Goal: Task Accomplishment & Management: Manage account settings

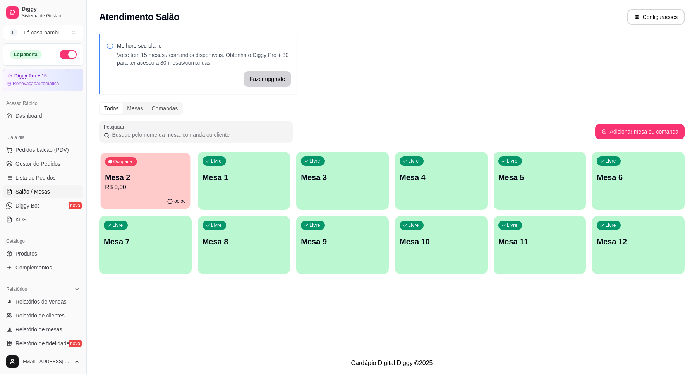
click at [158, 184] on p "R$ 0,00" at bounding box center [145, 187] width 81 height 9
click at [168, 182] on p "Mesa 2" at bounding box center [145, 177] width 83 height 11
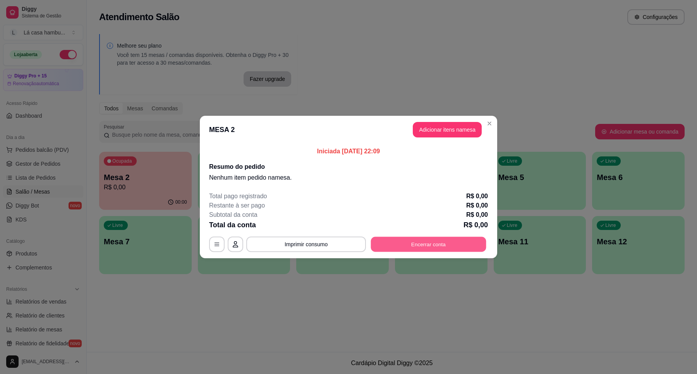
click at [409, 247] on button "Encerrar conta" at bounding box center [428, 244] width 115 height 15
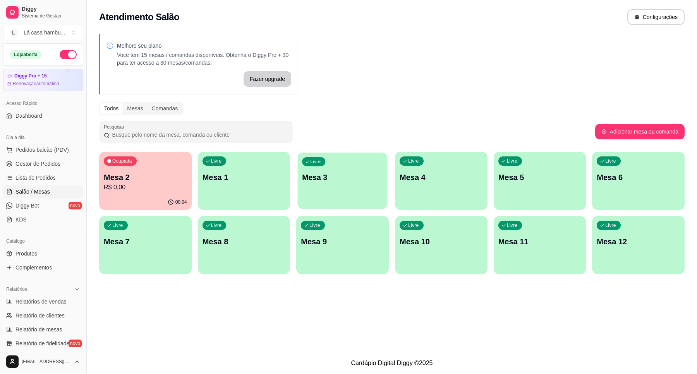
click at [331, 186] on div "Livre Mesa 3" at bounding box center [343, 176] width 90 height 47
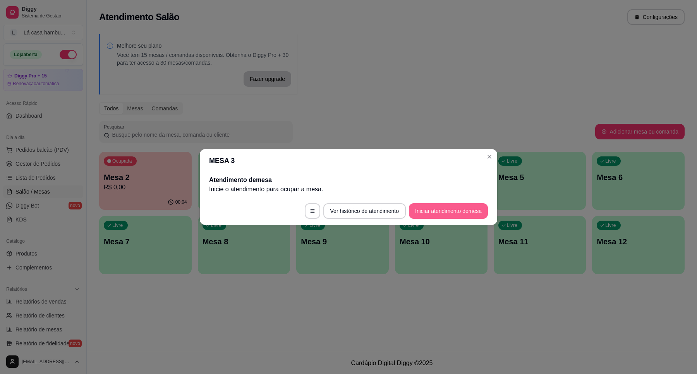
click at [429, 217] on button "Iniciar atendimento de mesa" at bounding box center [448, 210] width 79 height 15
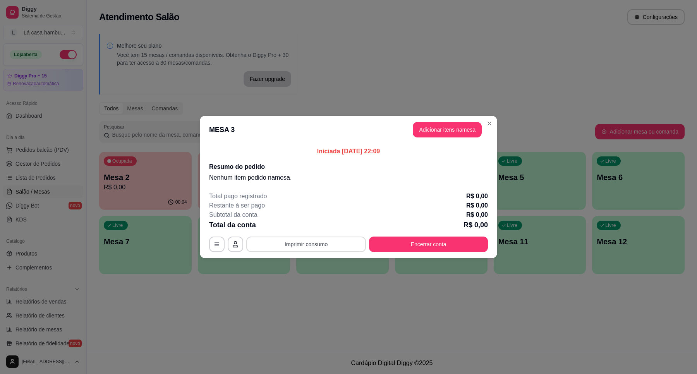
click at [316, 248] on button "Imprimir consumo" at bounding box center [306, 244] width 120 height 15
click at [436, 123] on button "Adicionar itens na mesa" at bounding box center [447, 129] width 69 height 15
click at [432, 128] on button "Adicionar itens na mesa" at bounding box center [447, 129] width 69 height 15
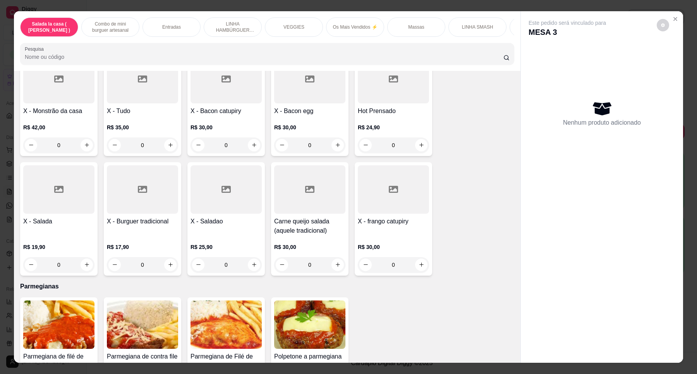
scroll to position [3318, 0]
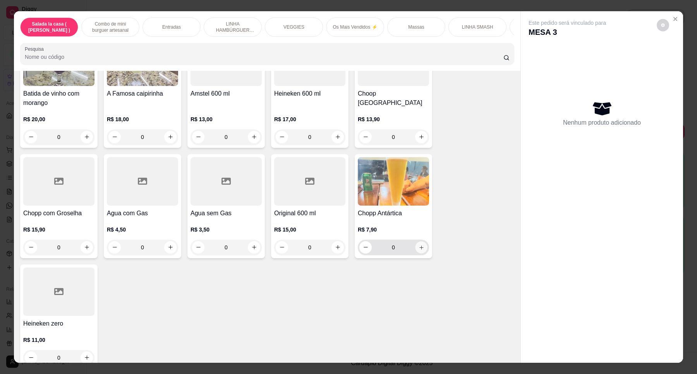
click at [419, 241] on button "increase-product-quantity" at bounding box center [421, 247] width 12 height 12
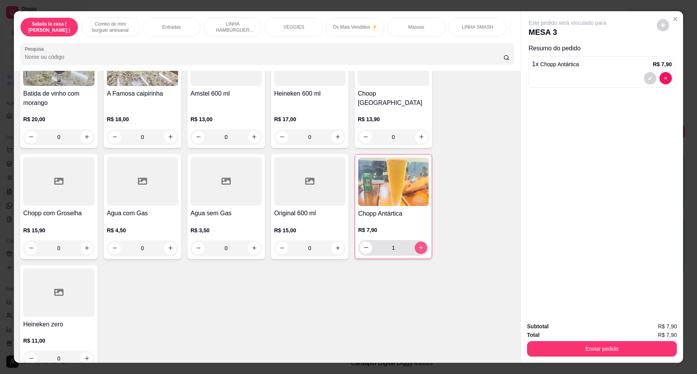
click at [419, 242] on button "increase-product-quantity" at bounding box center [421, 248] width 12 height 12
click at [419, 245] on icon "increase-product-quantity" at bounding box center [421, 248] width 6 height 6
type input "3"
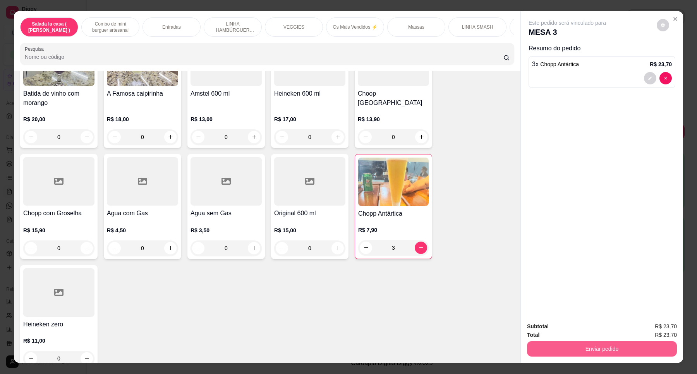
click at [603, 347] on button "Enviar pedido" at bounding box center [602, 348] width 150 height 15
click at [652, 330] on button "Enviar pedido" at bounding box center [656, 329] width 44 height 15
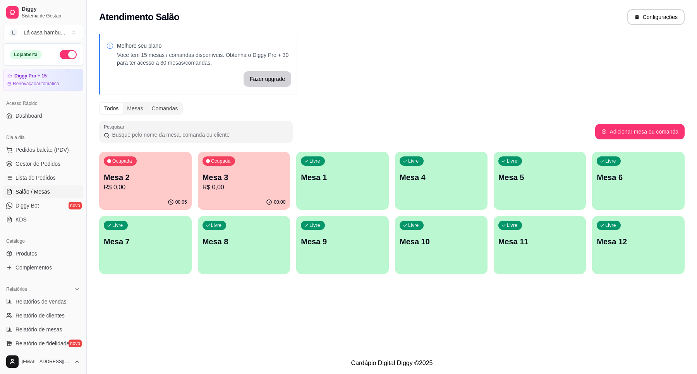
click at [169, 173] on p "Mesa 2" at bounding box center [145, 177] width 83 height 11
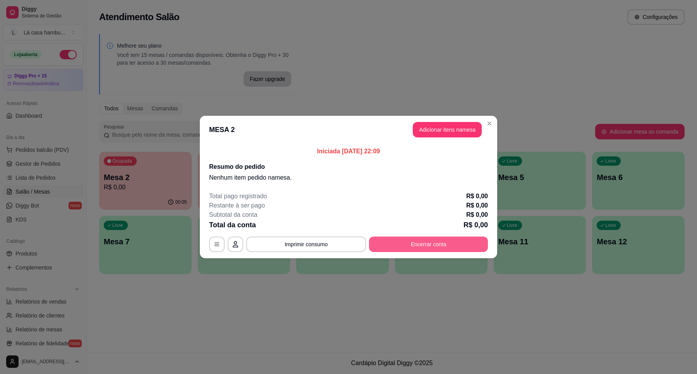
click at [401, 247] on button "Encerrar conta" at bounding box center [428, 244] width 119 height 15
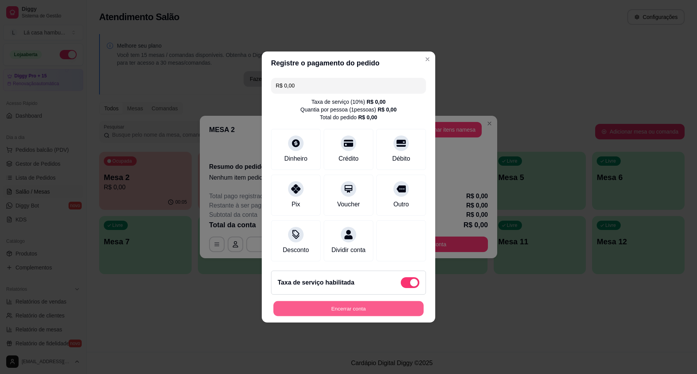
click at [347, 313] on button "Encerrar conta" at bounding box center [348, 308] width 150 height 15
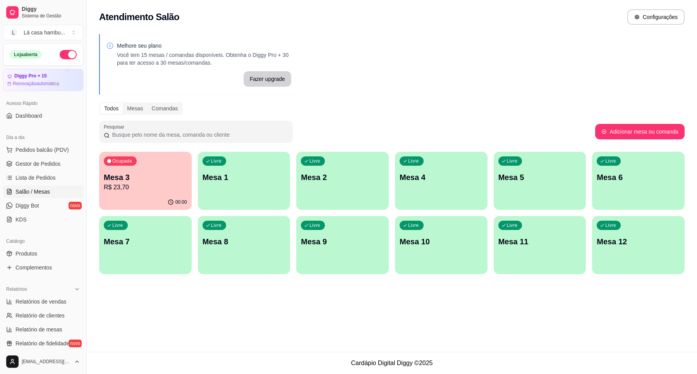
click at [164, 186] on p "R$ 23,70" at bounding box center [145, 187] width 83 height 9
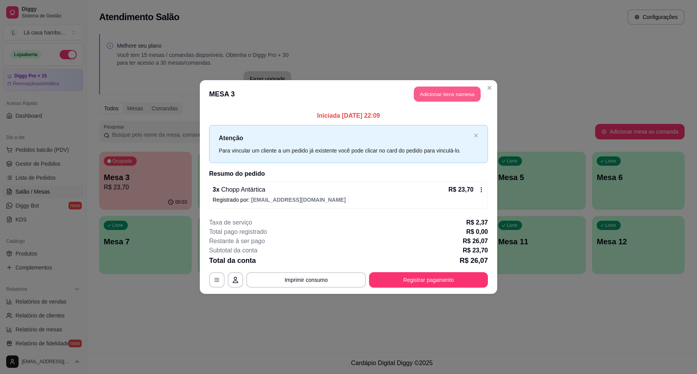
click at [459, 92] on button "Adicionar itens na mesa" at bounding box center [447, 94] width 67 height 15
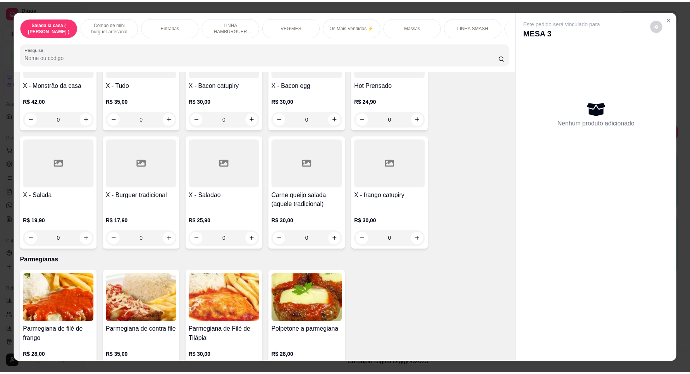
scroll to position [2436, 0]
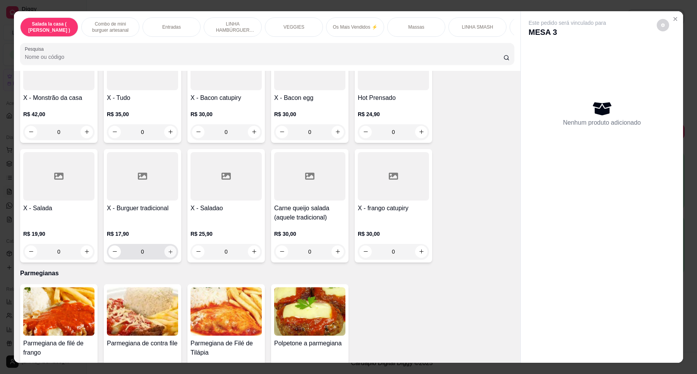
click at [168, 249] on icon "increase-product-quantity" at bounding box center [171, 252] width 6 height 6
type input "1"
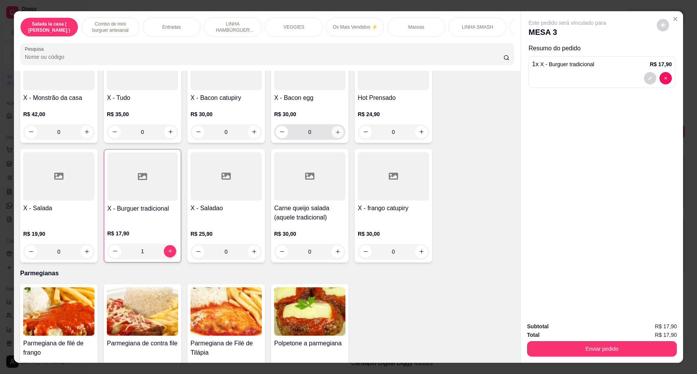
click at [335, 129] on icon "increase-product-quantity" at bounding box center [338, 132] width 6 height 6
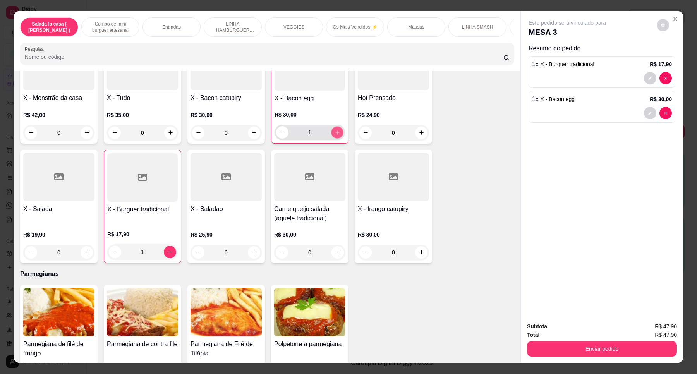
click at [335, 130] on icon "increase-product-quantity" at bounding box center [338, 133] width 6 height 6
type input "2"
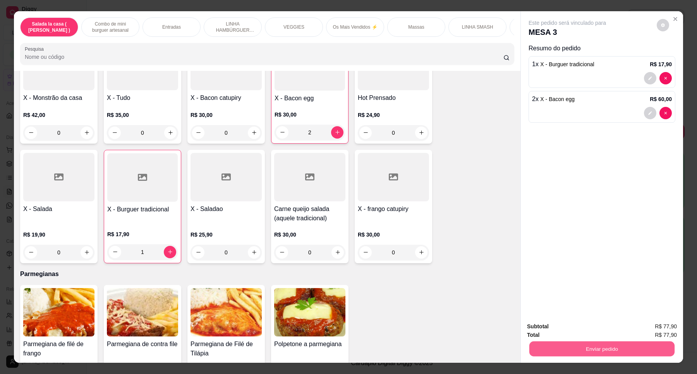
click at [575, 345] on button "Enviar pedido" at bounding box center [601, 348] width 145 height 15
click at [645, 326] on button "Enviar pedido" at bounding box center [656, 329] width 44 height 15
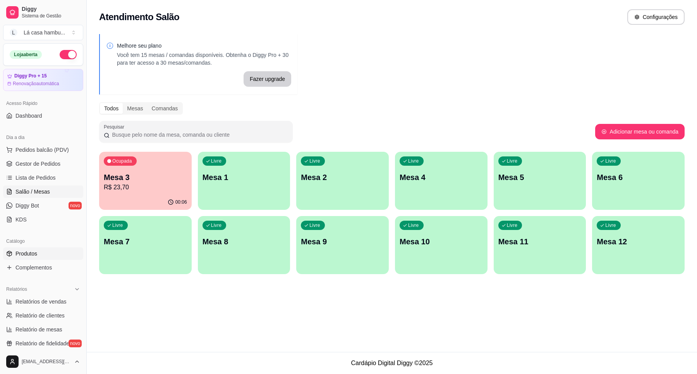
click at [26, 254] on span "Produtos" at bounding box center [26, 254] width 22 height 8
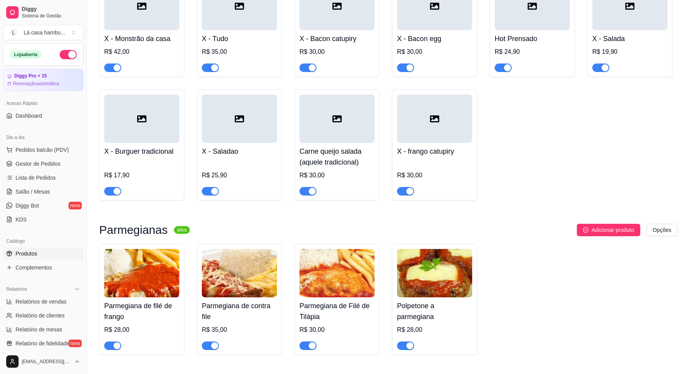
scroll to position [2368, 0]
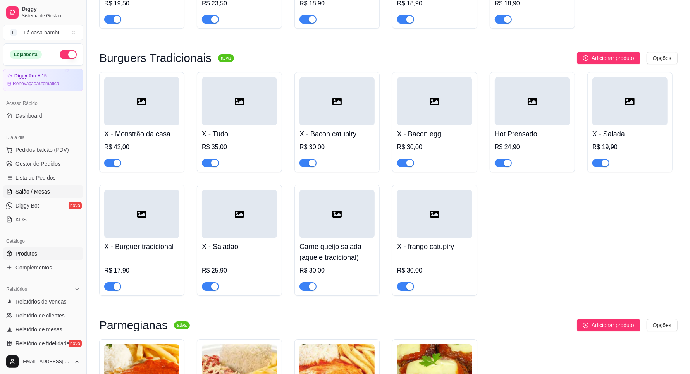
click at [39, 190] on span "Salão / Mesas" at bounding box center [32, 192] width 34 height 8
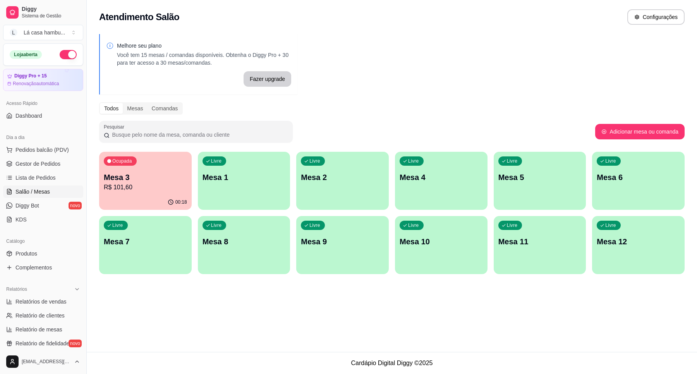
click at [148, 184] on div "Mesa 3 R$ 101,60" at bounding box center [145, 182] width 83 height 20
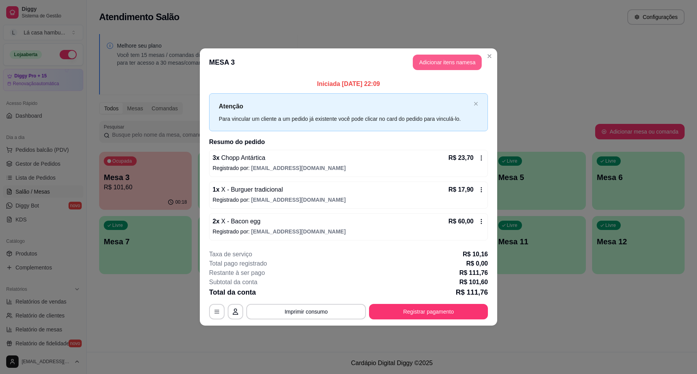
click at [428, 62] on button "Adicionar itens na mesa" at bounding box center [447, 62] width 69 height 15
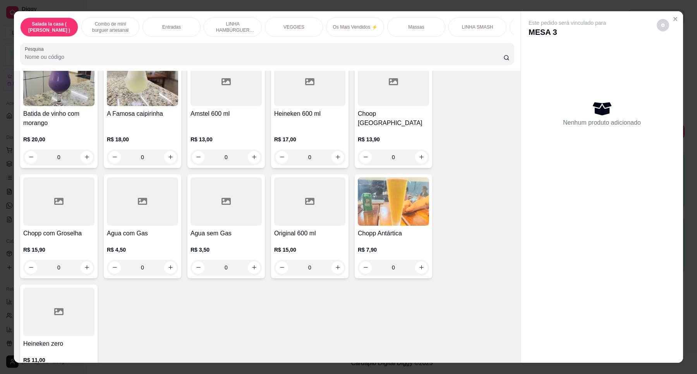
scroll to position [3318, 0]
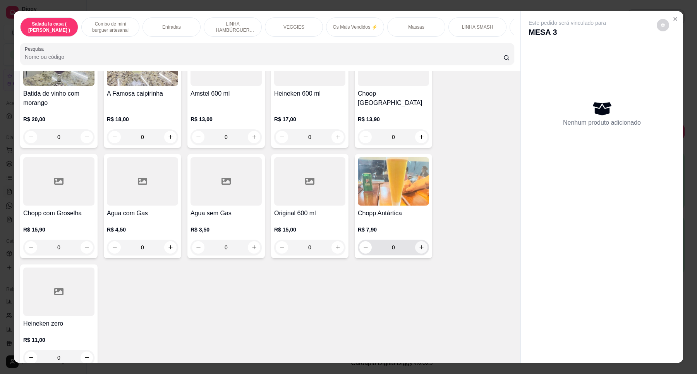
click at [419, 244] on icon "increase-product-quantity" at bounding box center [422, 247] width 6 height 6
type input "1"
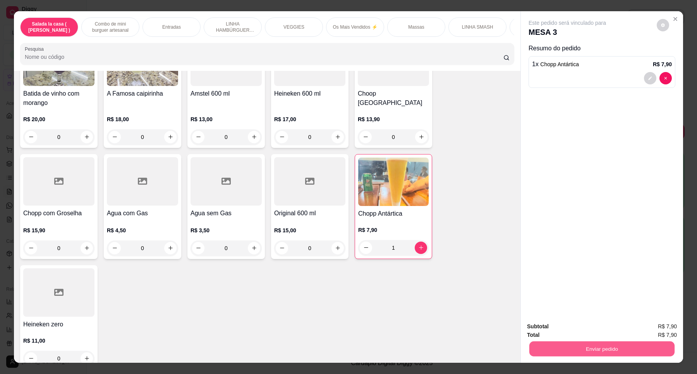
click at [600, 348] on button "Enviar pedido" at bounding box center [601, 348] width 145 height 15
click at [663, 331] on button "Enviar pedido" at bounding box center [656, 329] width 44 height 15
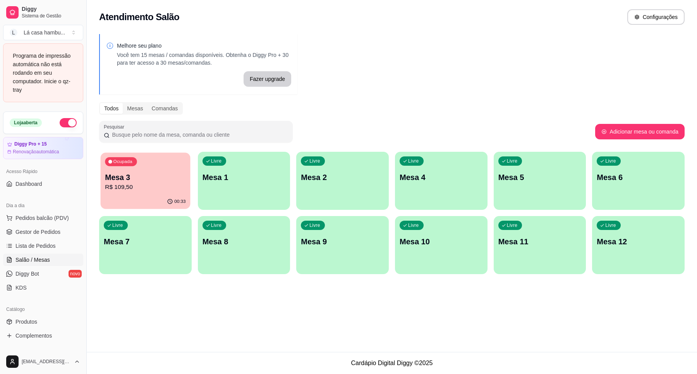
click at [138, 179] on p "Mesa 3" at bounding box center [145, 177] width 81 height 10
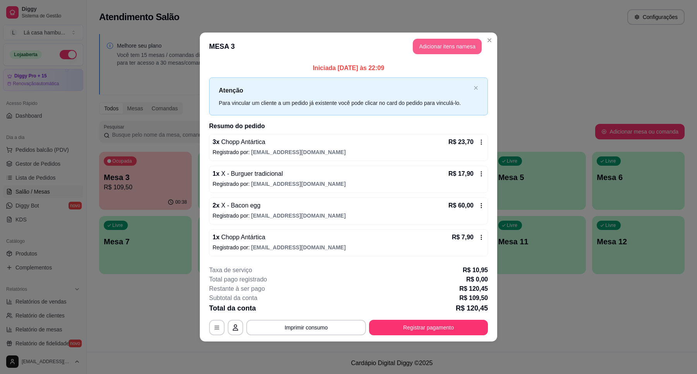
click at [454, 46] on button "Adicionar itens na mesa" at bounding box center [447, 46] width 69 height 15
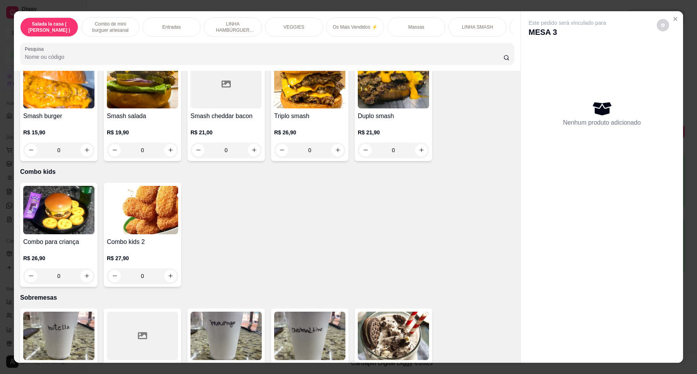
scroll to position [3318, 0]
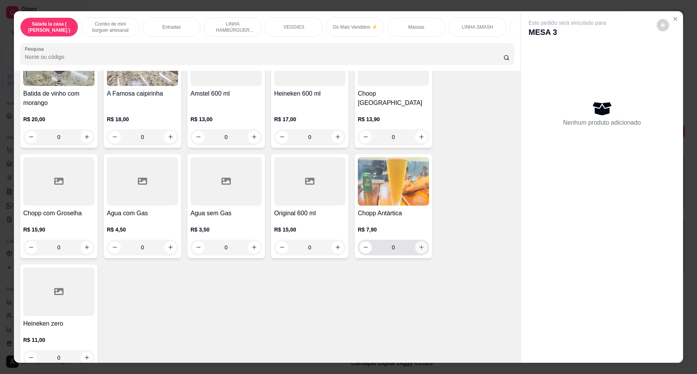
click at [419, 244] on icon "increase-product-quantity" at bounding box center [422, 247] width 6 height 6
type input "1"
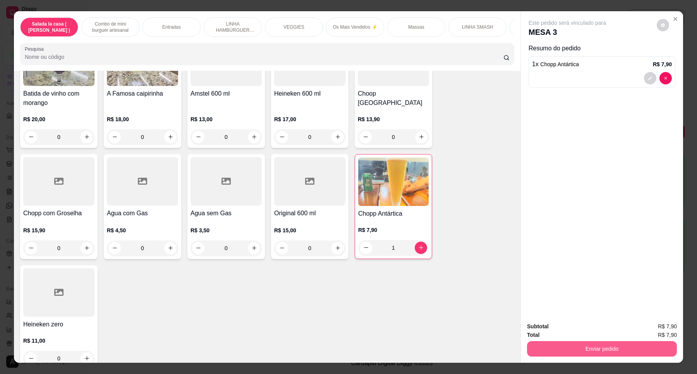
click at [581, 347] on button "Enviar pedido" at bounding box center [602, 348] width 150 height 15
click at [647, 328] on button "Enviar pedido" at bounding box center [656, 329] width 44 height 15
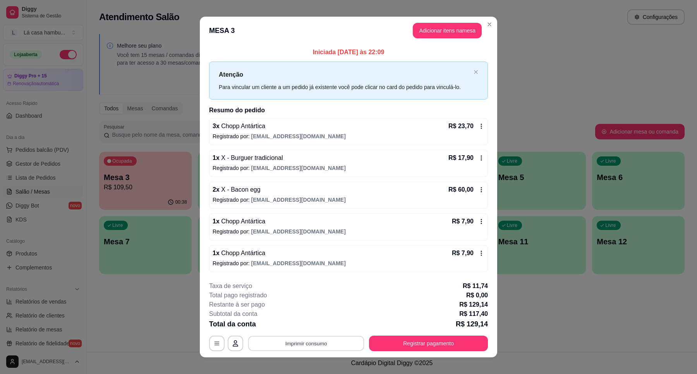
click at [330, 345] on button "Imprimir consumo" at bounding box center [306, 343] width 116 height 15
click at [321, 326] on button "IMPRESSORA" at bounding box center [305, 326] width 54 height 12
click at [428, 344] on button "Registrar pagamento" at bounding box center [428, 343] width 115 height 15
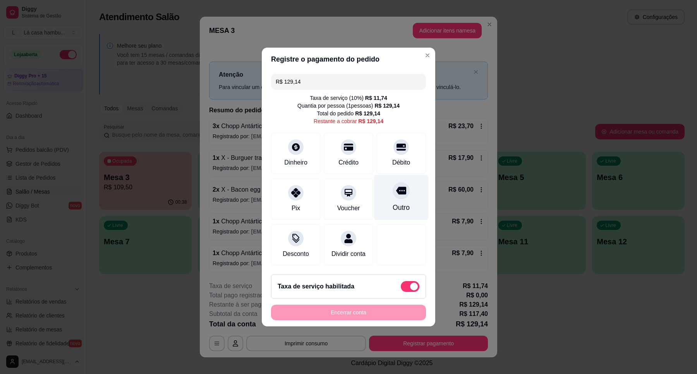
click at [396, 187] on icon at bounding box center [401, 191] width 10 height 8
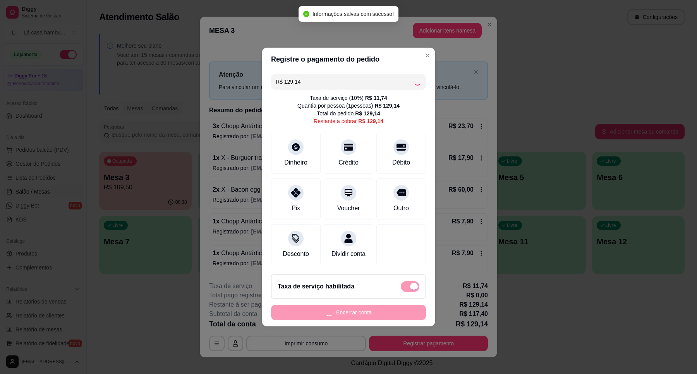
type input "R$ 0,00"
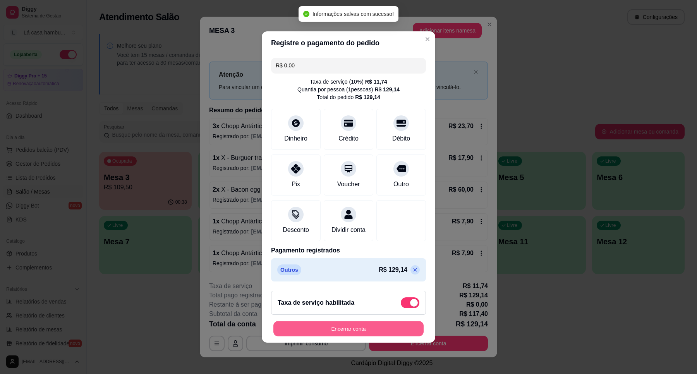
click at [359, 333] on button "Encerrar conta" at bounding box center [348, 328] width 150 height 15
